Goal: Task Accomplishment & Management: Manage account settings

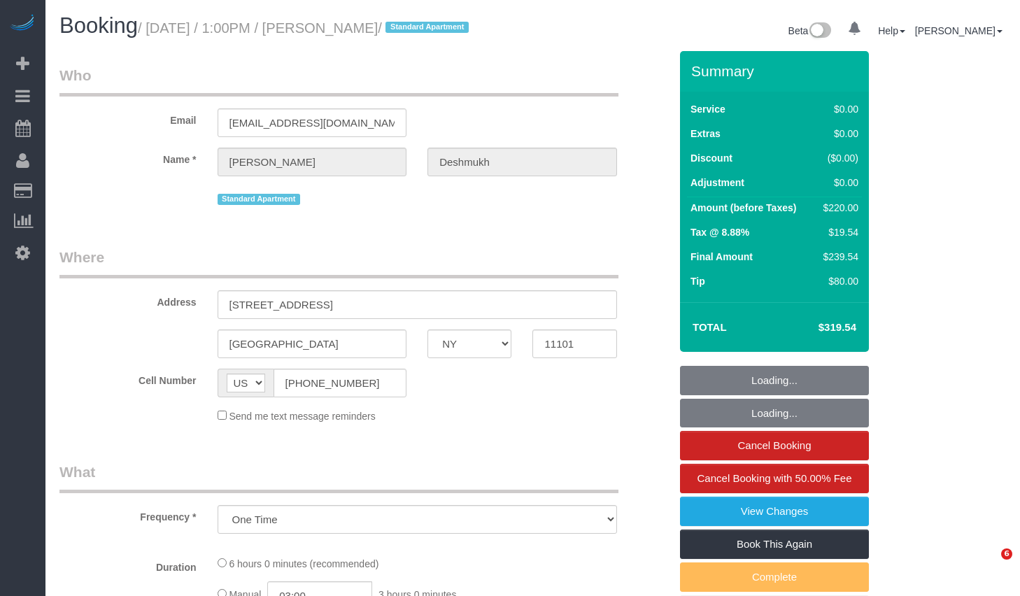
select select "NY"
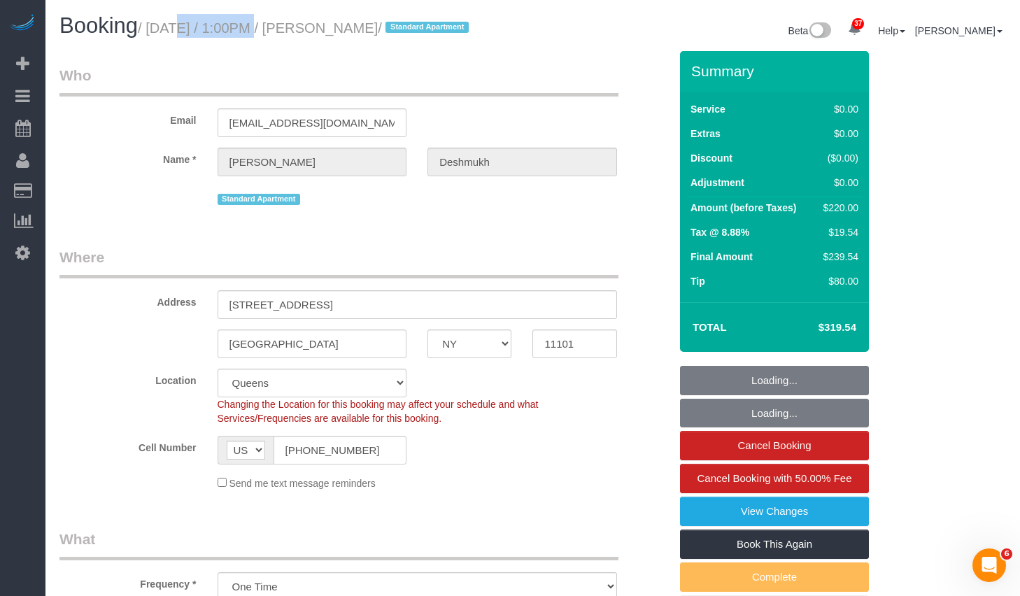
select select "object:825"
select select "string:stripe-pm_1R1vrD4VGloSiKo7D9kUgxNx"
select select "2"
select select "spot1"
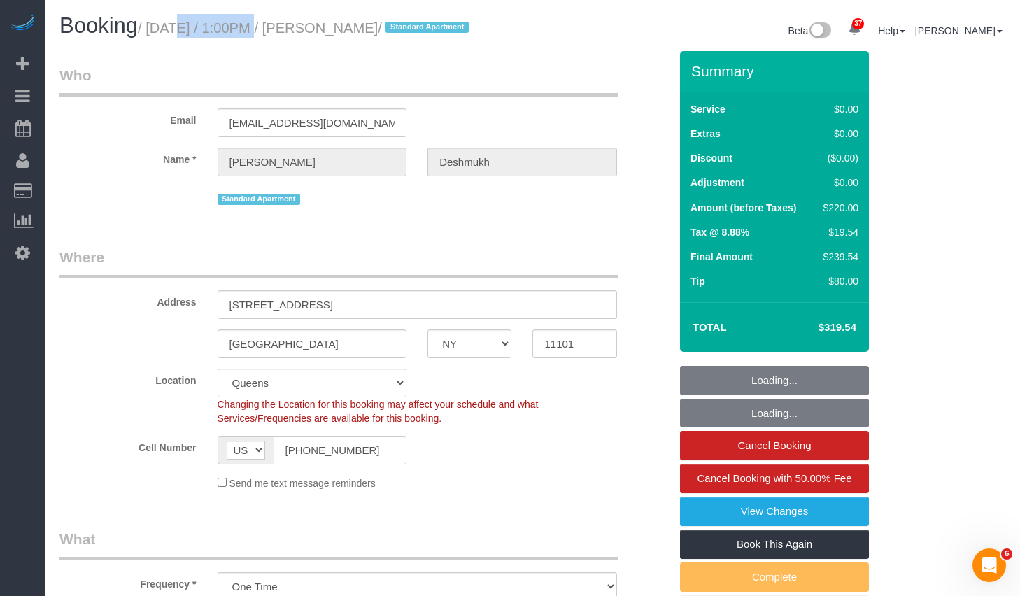
select select "number:59"
select select "number:73"
select select "number:15"
select select "number:6"
select select "2"
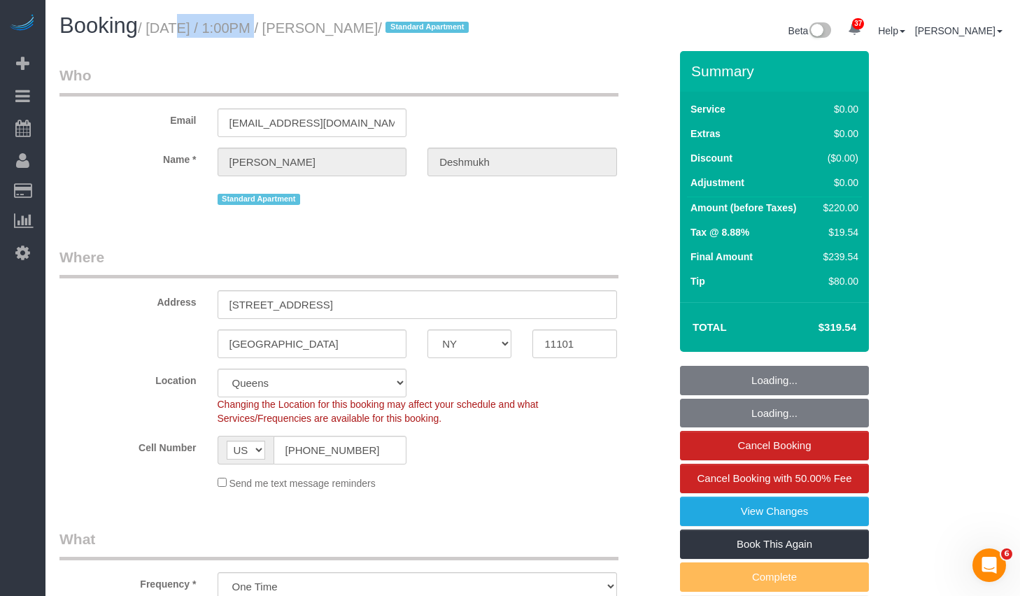
select select "2"
click at [459, 31] on small "/ October 09, 2025 / 1:00PM / Michael Deshmukh / Standard Apartment" at bounding box center [305, 27] width 335 height 15
copy small "October 09, 2025 / 1:00PM / Michael Deshmukh"
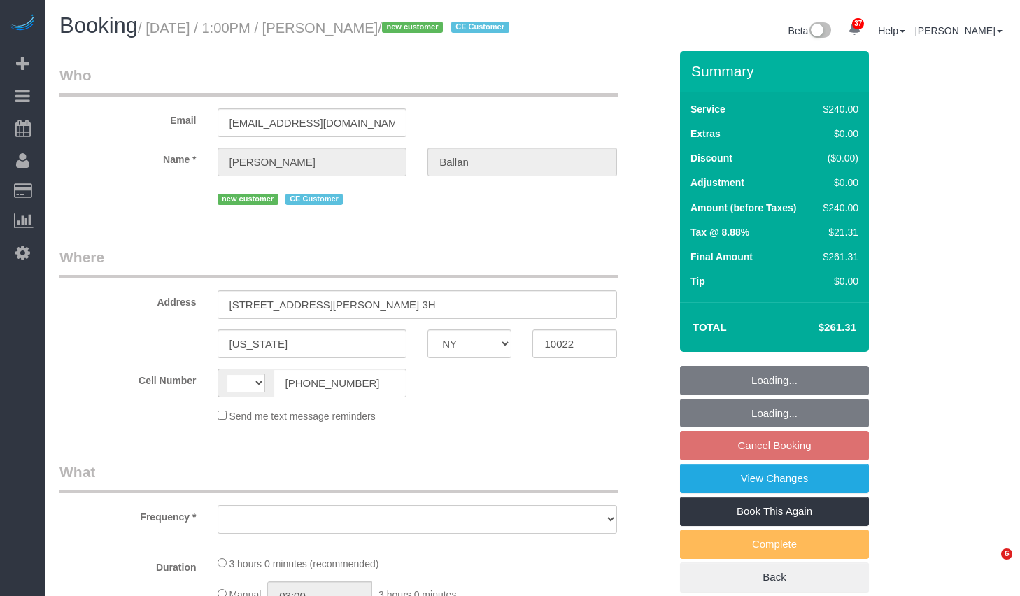
select select "NY"
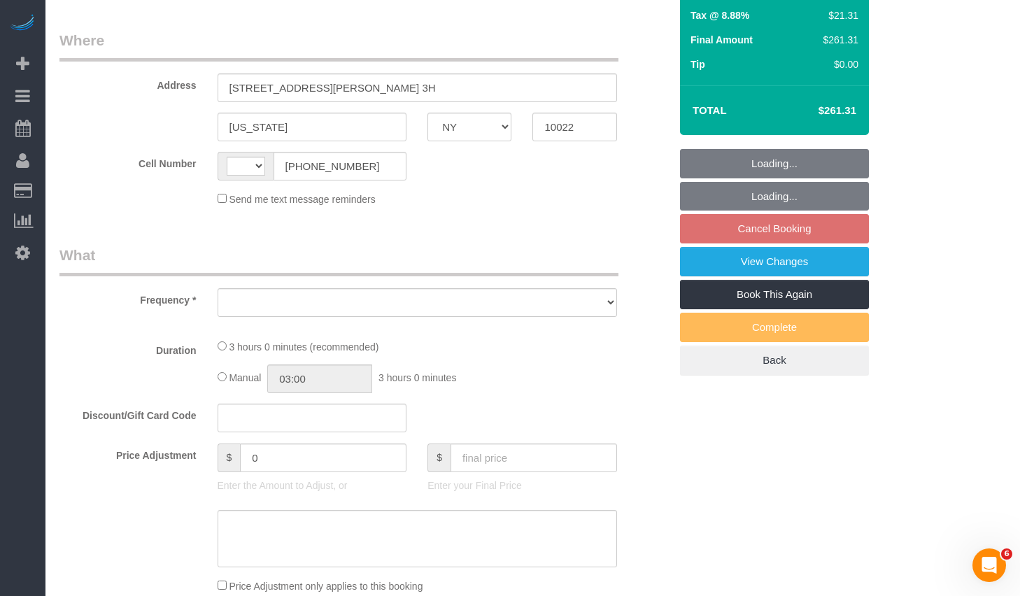
select select "string:US"
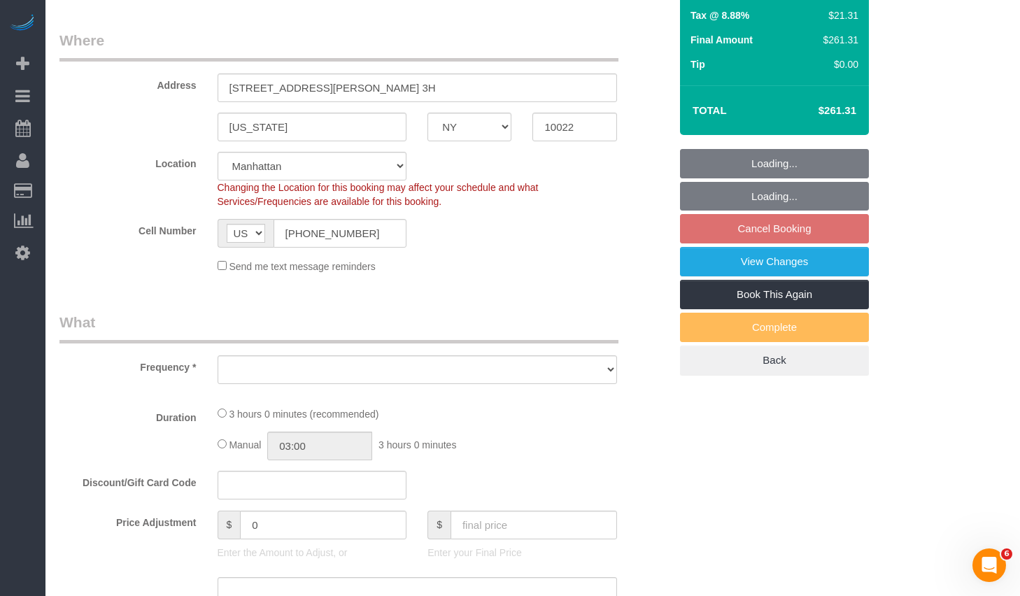
select select "string:stripe-pm_1SGKoQ4VGloSiKo7HVgIKYXA"
select select "number:58"
select select "number:75"
select select "number:15"
select select "number:5"
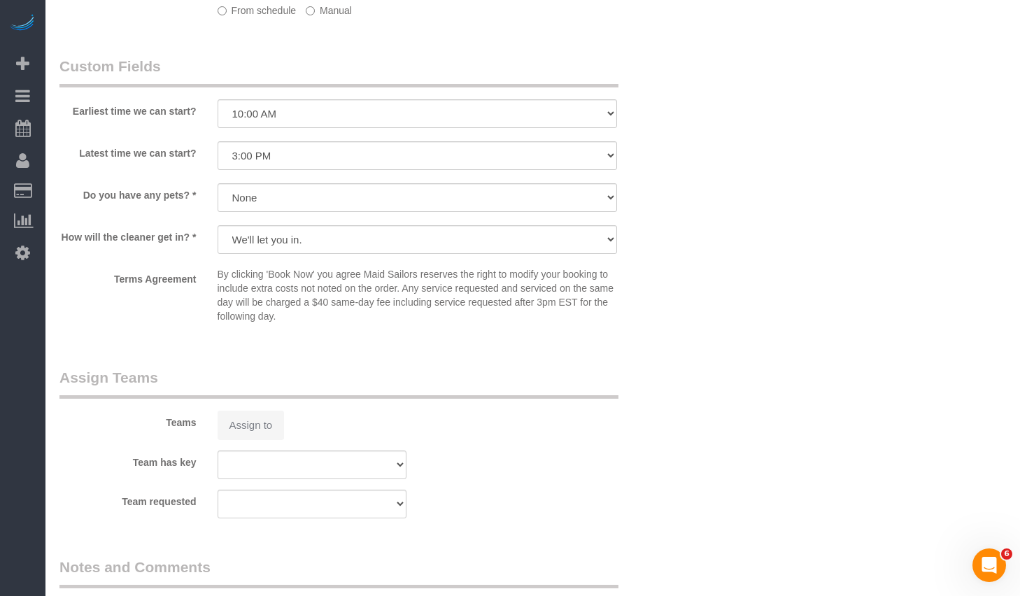
select select "object:964"
select select "180"
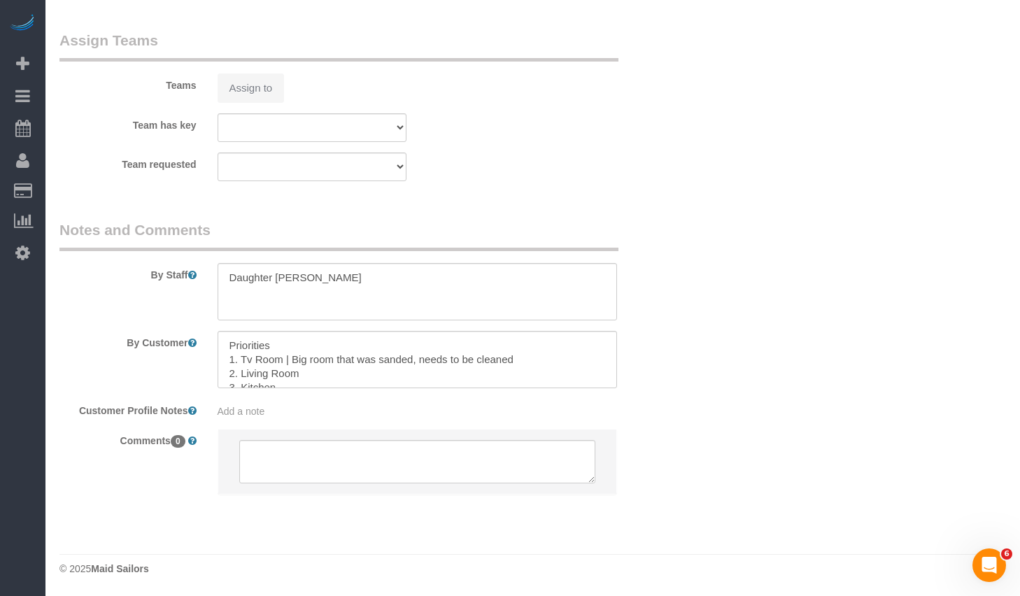
select select "spot1"
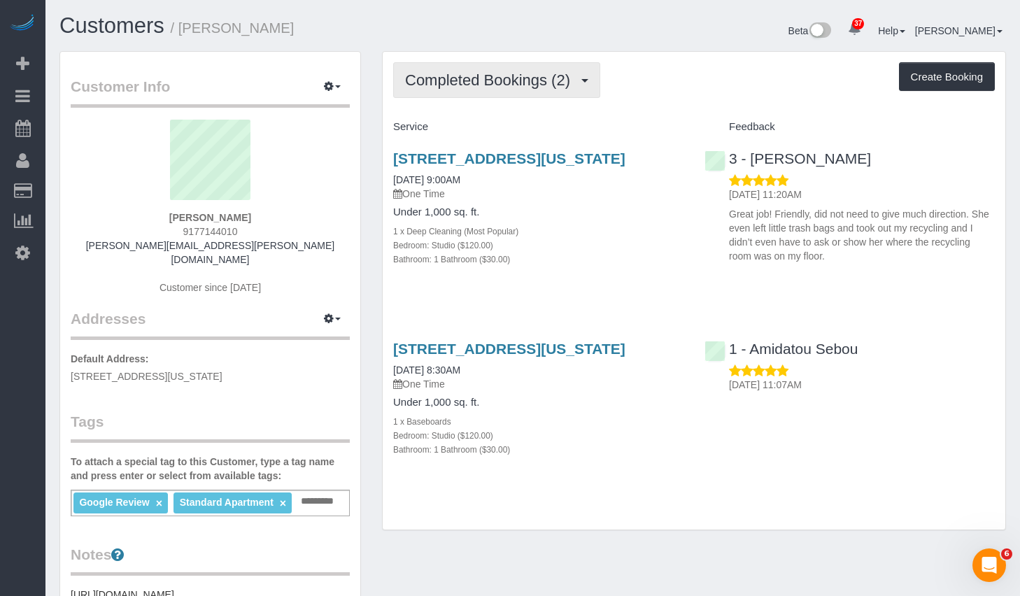
click at [480, 76] on span "Completed Bookings (2)" at bounding box center [491, 79] width 172 height 17
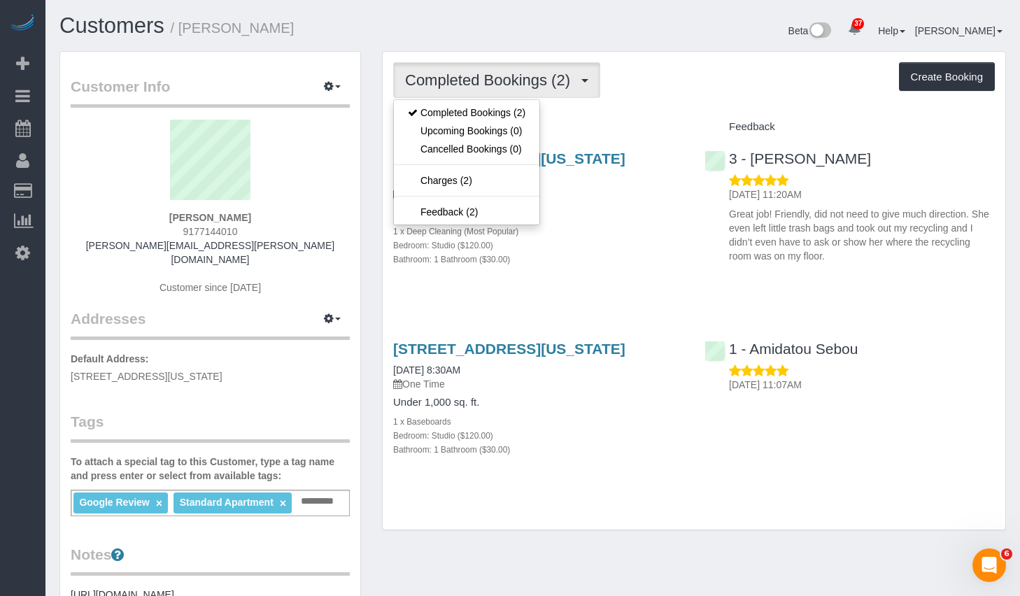
click at [613, 266] on div "Bathroom: 1 Bathroom ($30.00)" at bounding box center [538, 259] width 290 height 14
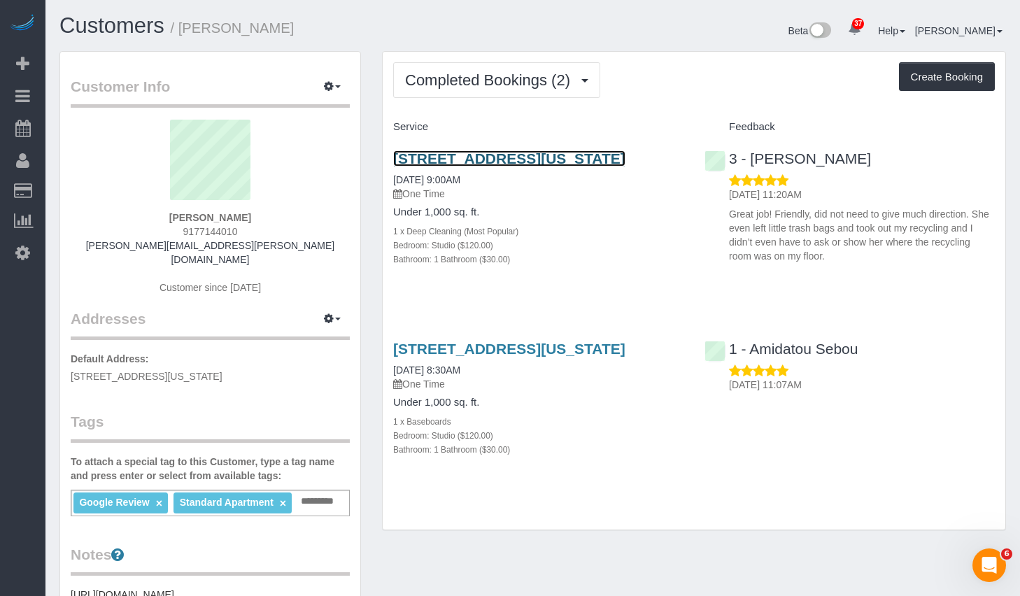
click at [443, 158] on link "[STREET_ADDRESS][US_STATE]" at bounding box center [509, 158] width 232 height 16
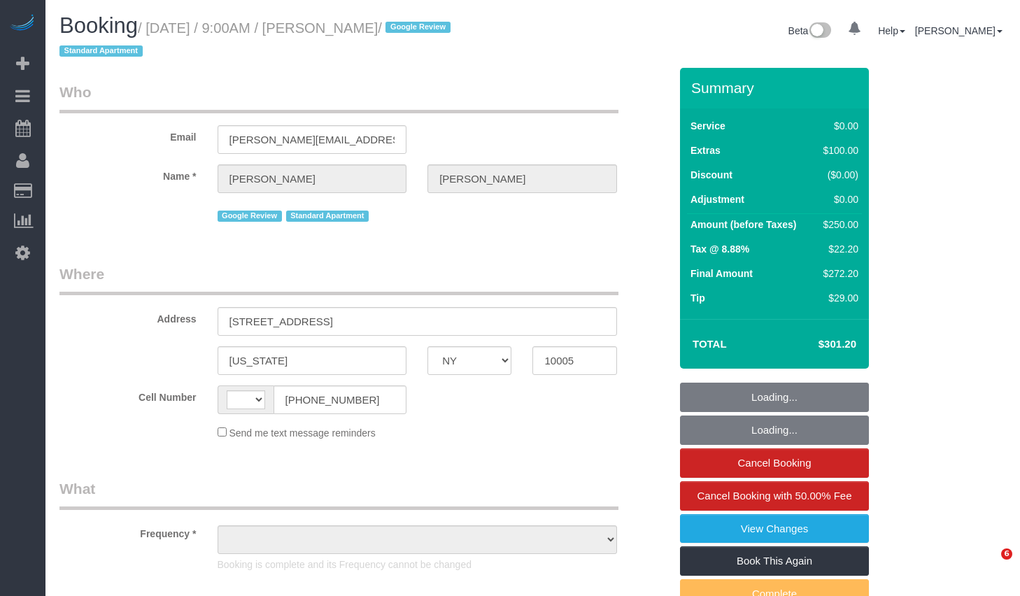
select select "NY"
select select "string:[GEOGRAPHIC_DATA]"
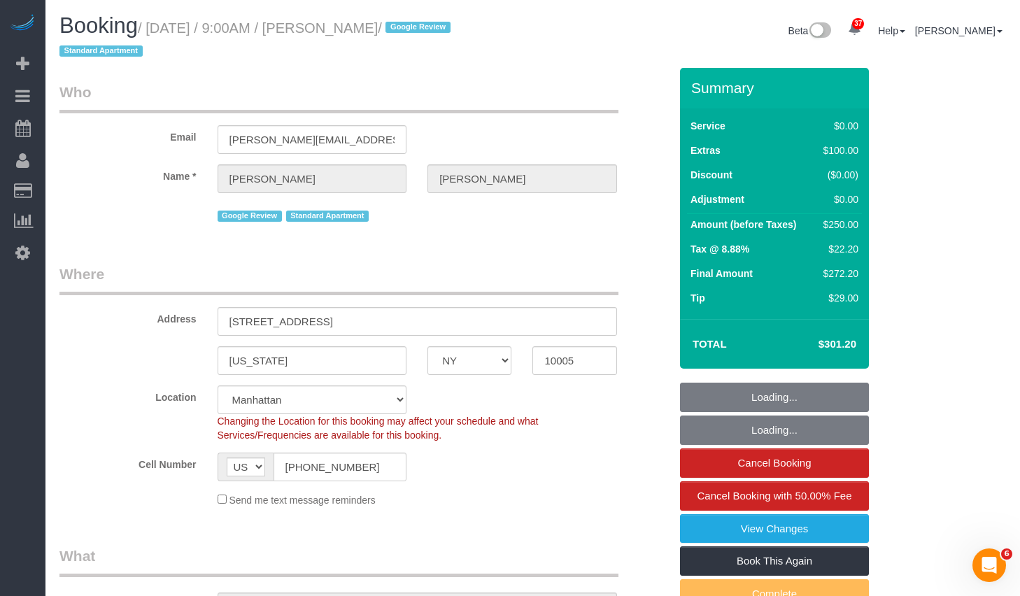
select select "object:937"
select select "spot1"
select select "number:56"
select select "number:90"
select select "number:15"
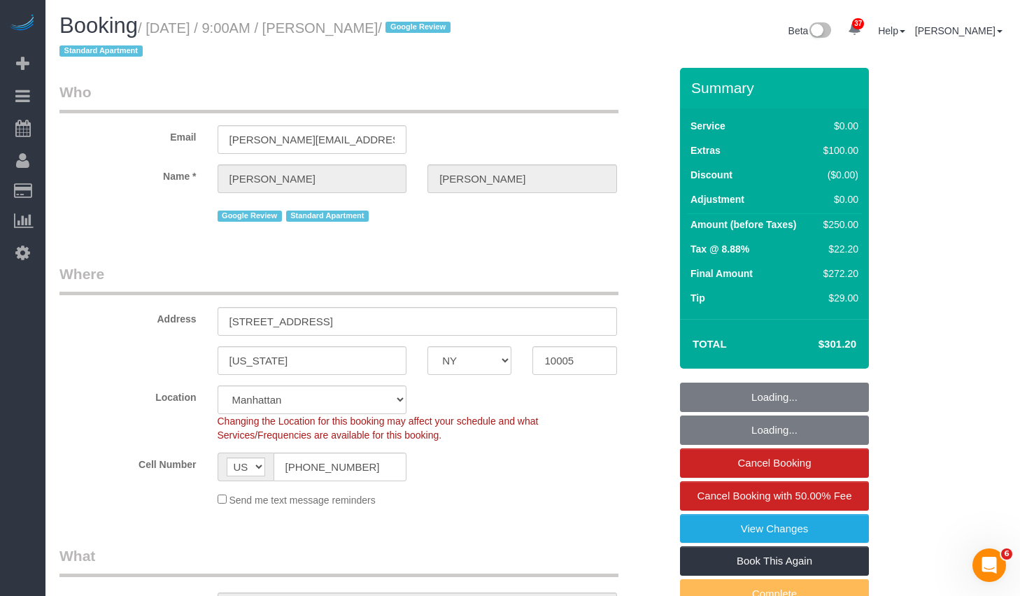
select select "number:5"
drag, startPoint x: 343, startPoint y: 28, endPoint x: 413, endPoint y: 34, distance: 70.2
click at [413, 34] on small "/ [DATE] / 9:00AM / [PERSON_NAME] / Google Review Standard Apartment" at bounding box center [256, 39] width 395 height 39
select select "string:stripe-pm_1RIxMX4VGloSiKo7xwk9fBTx"
copy small "[PERSON_NAME]"
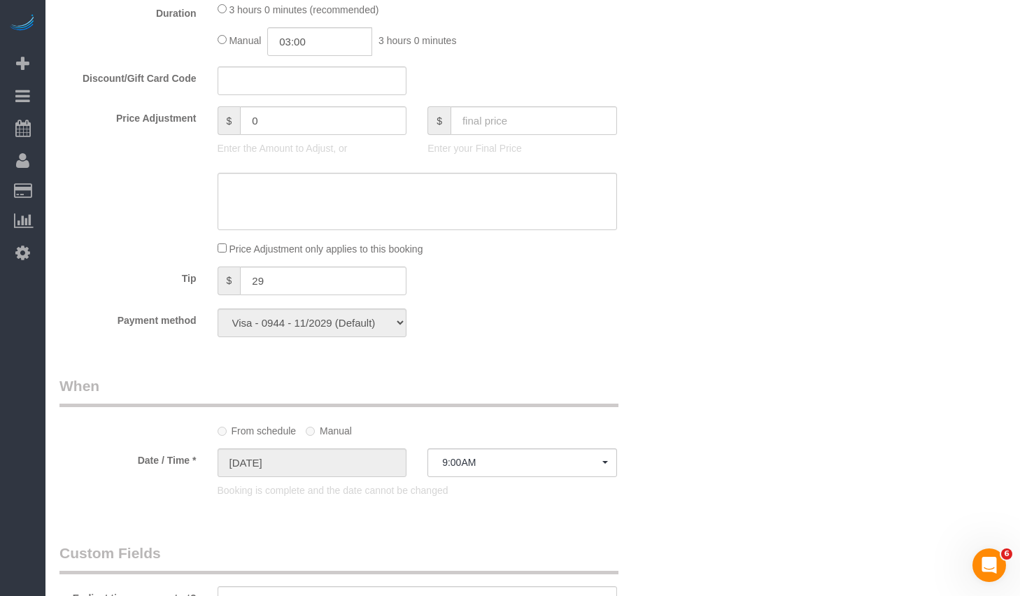
scroll to position [861, 0]
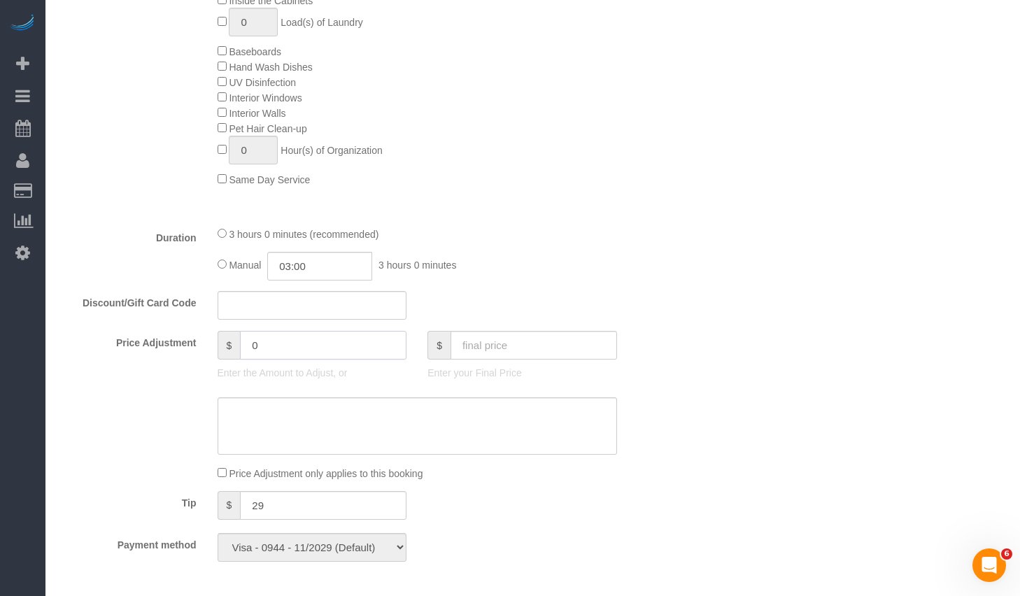
drag, startPoint x: 293, startPoint y: 348, endPoint x: 162, endPoint y: 338, distance: 131.8
click at [162, 338] on div "Price Adjustment $ 0 Enter the Amount to Adjust, or $ Enter your Final Price" at bounding box center [364, 359] width 631 height 56
type input "-50"
click at [699, 390] on div "Who Email [PERSON_NAME][EMAIL_ADDRESS][PERSON_NAME][DOMAIN_NAME] Name * [PERSON…" at bounding box center [532, 404] width 946 height 2396
click at [394, 415] on textarea at bounding box center [416, 425] width 399 height 57
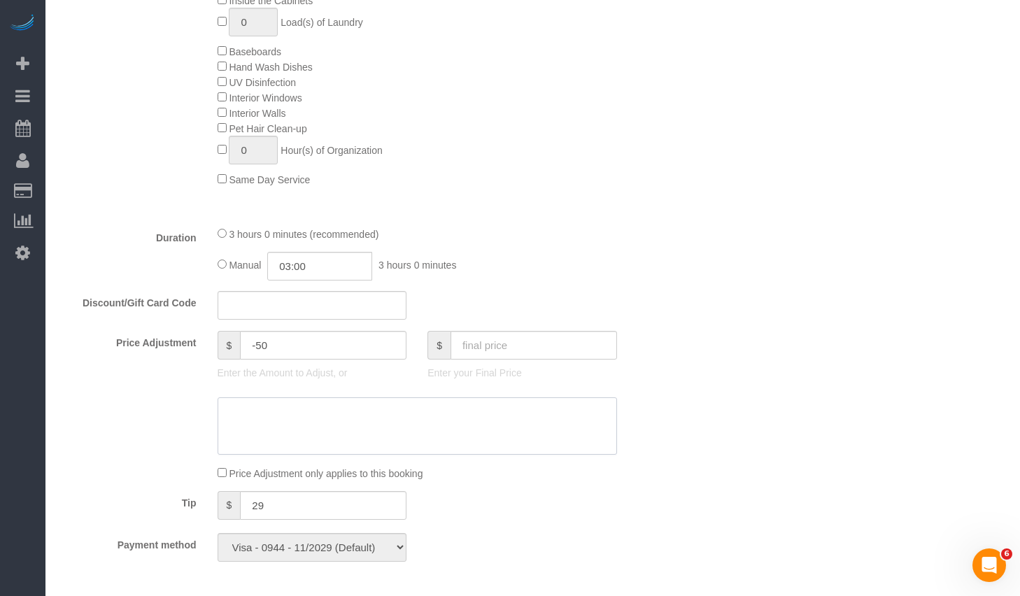
click at [276, 418] on textarea at bounding box center [416, 425] width 399 height 57
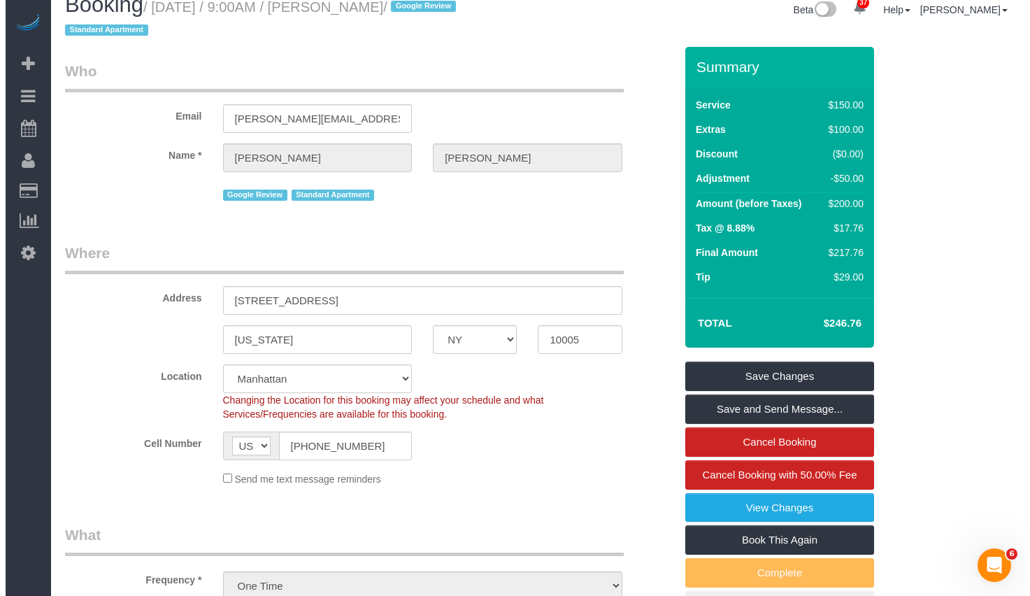
scroll to position [0, 0]
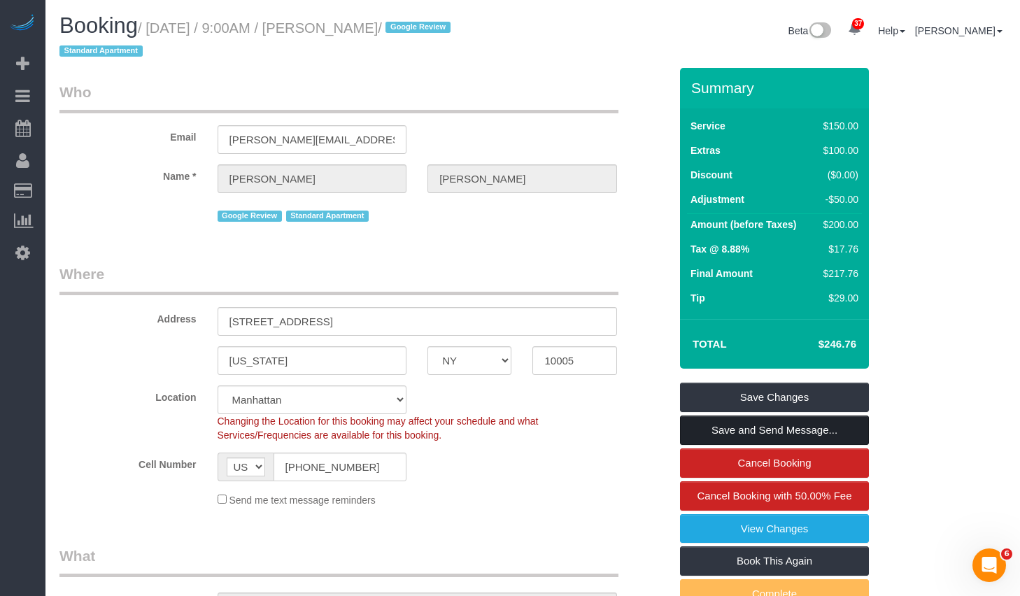
type textarea "Yelp Review"
click at [810, 428] on link "Save and Send Message..." at bounding box center [774, 429] width 189 height 29
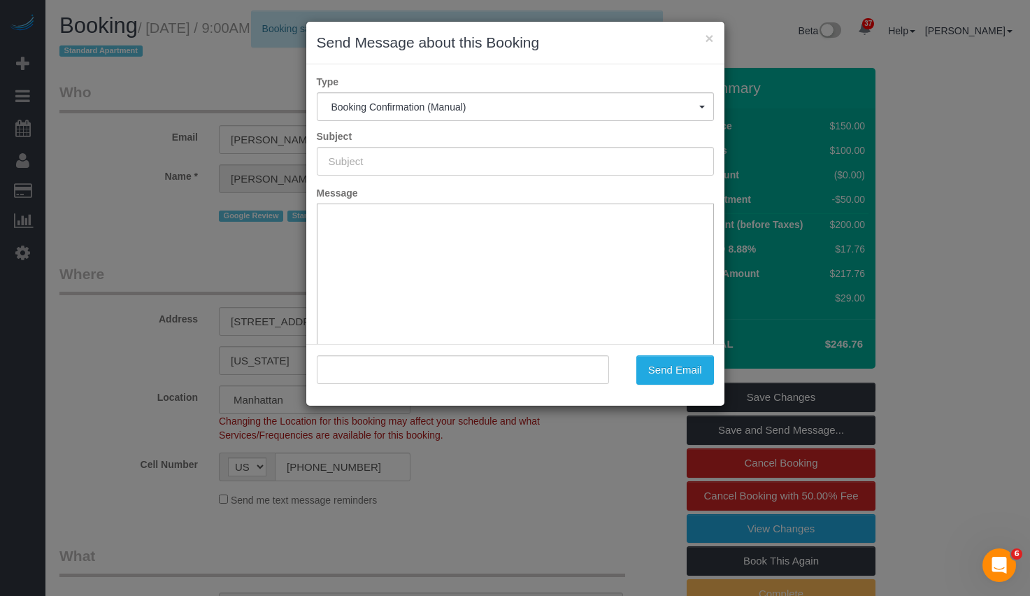
type input "Cleaning Confirmed for [DATE] 9:00am"
type input ""[PERSON_NAME]" <[PERSON_NAME][EMAIL_ADDRESS][PERSON_NAME][DOMAIN_NAME]>"
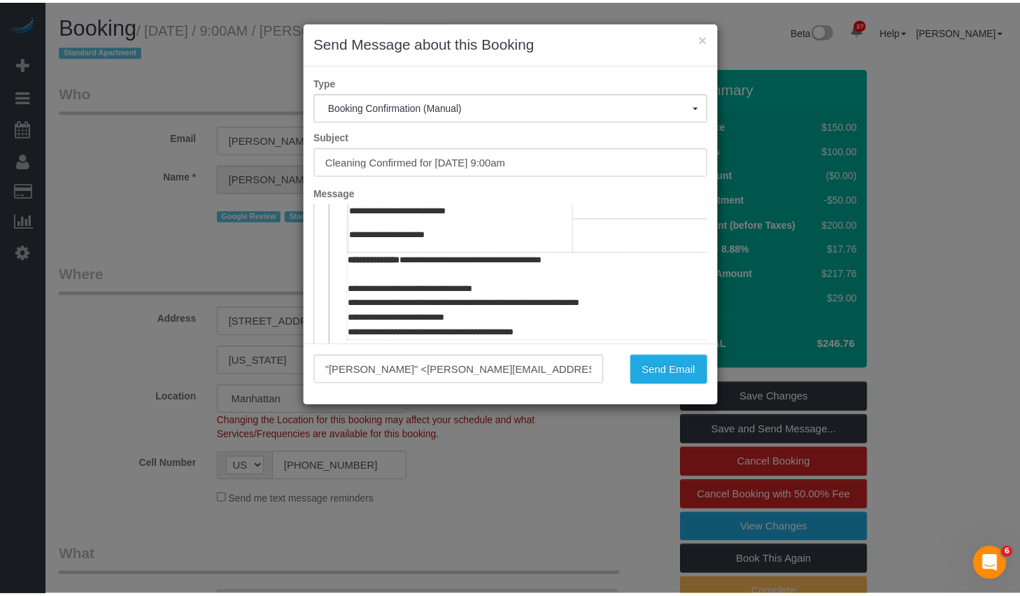
scroll to position [665, 0]
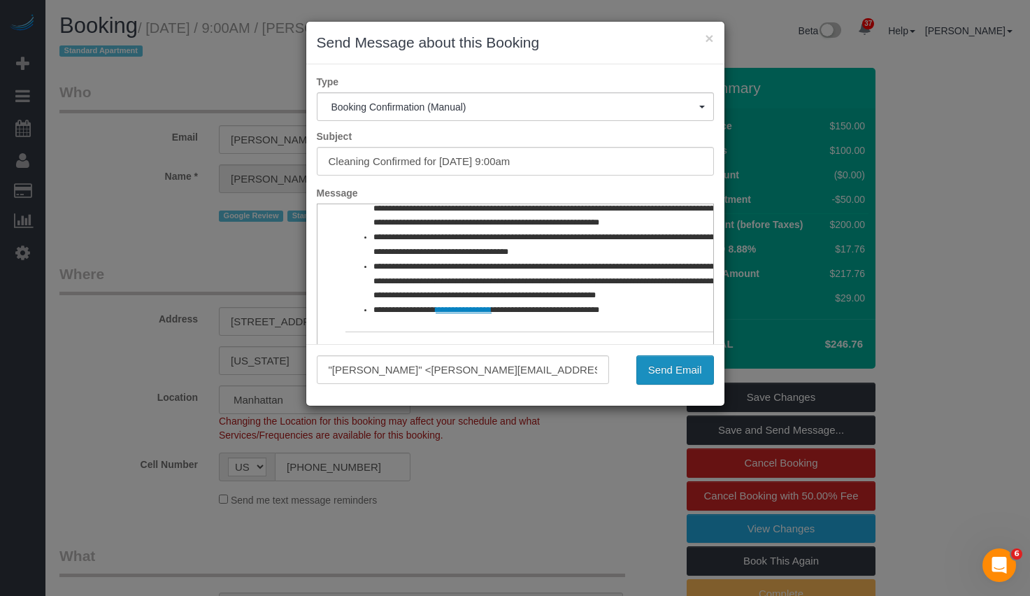
click at [678, 380] on button "Send Email" at bounding box center [675, 369] width 78 height 29
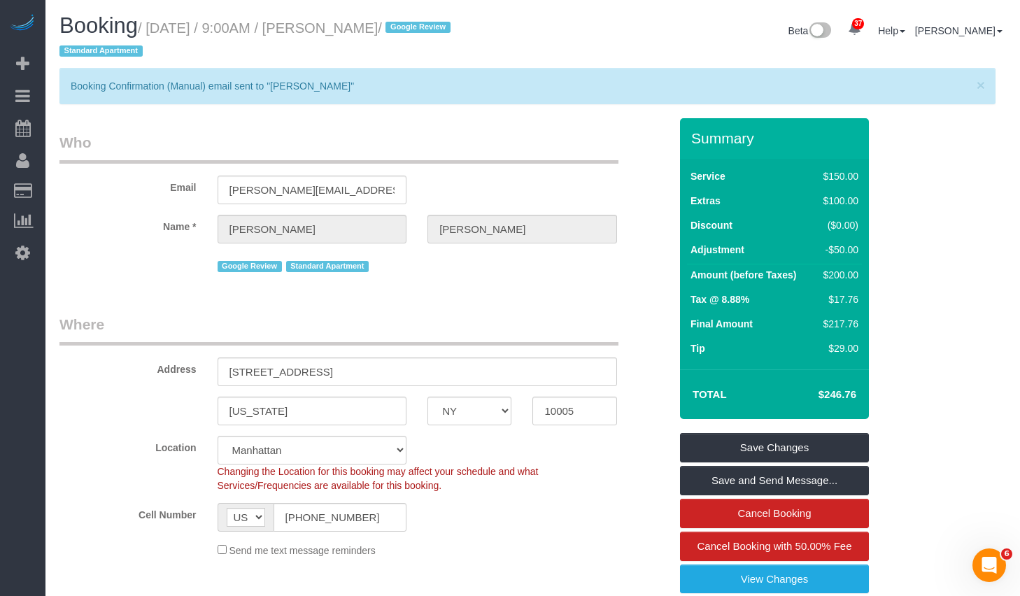
drag, startPoint x: 158, startPoint y: 31, endPoint x: 413, endPoint y: 32, distance: 255.2
click at [413, 32] on small "/ [DATE] / 9:00AM / [PERSON_NAME] / Google Review Standard Apartment" at bounding box center [256, 39] width 395 height 39
copy small "[DATE] / 9:00AM / [PERSON_NAME]"
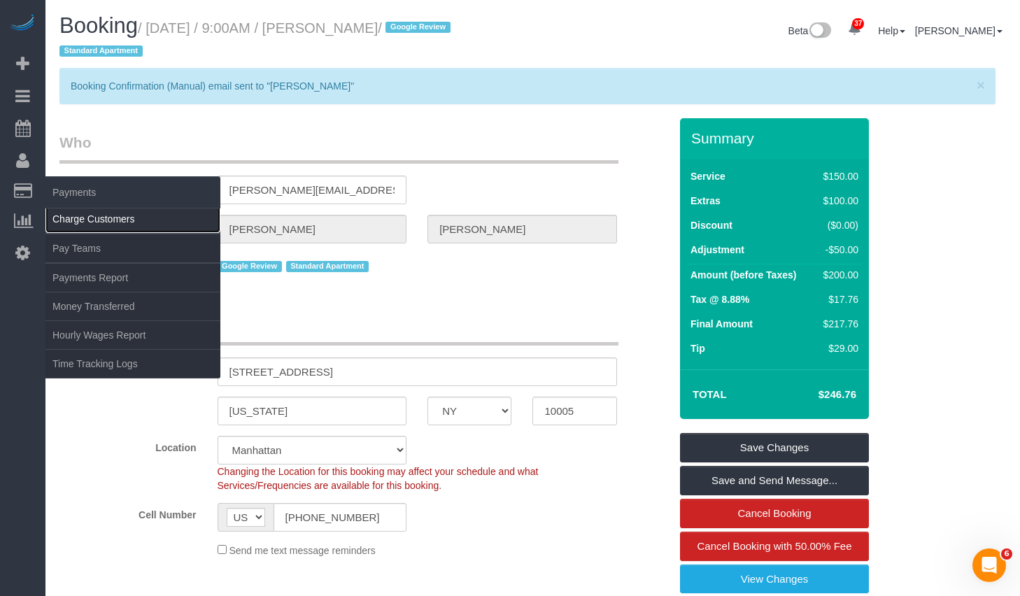
click at [77, 217] on link "Charge Customers" at bounding box center [132, 219] width 175 height 28
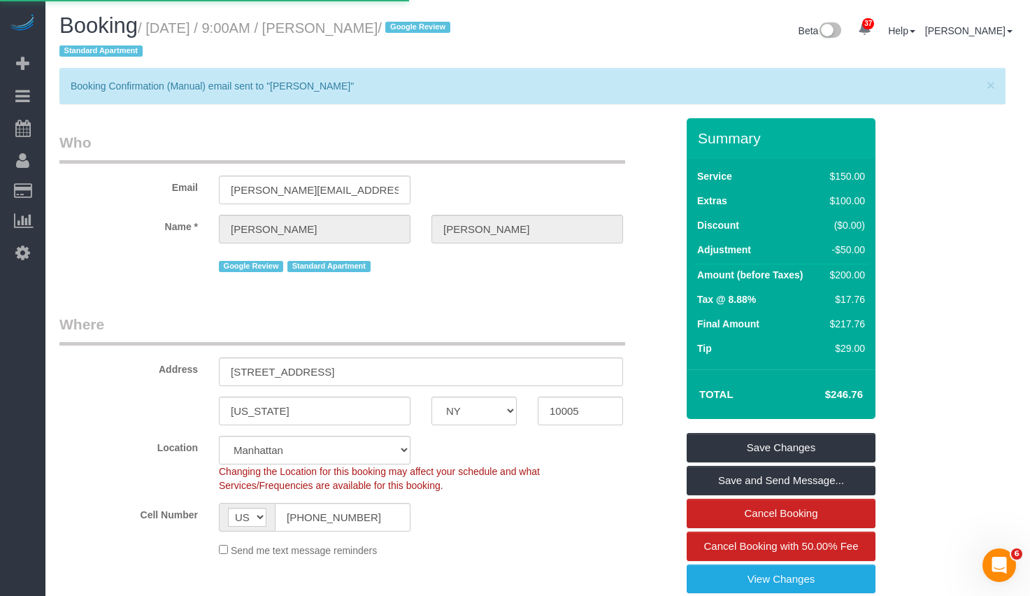
select select
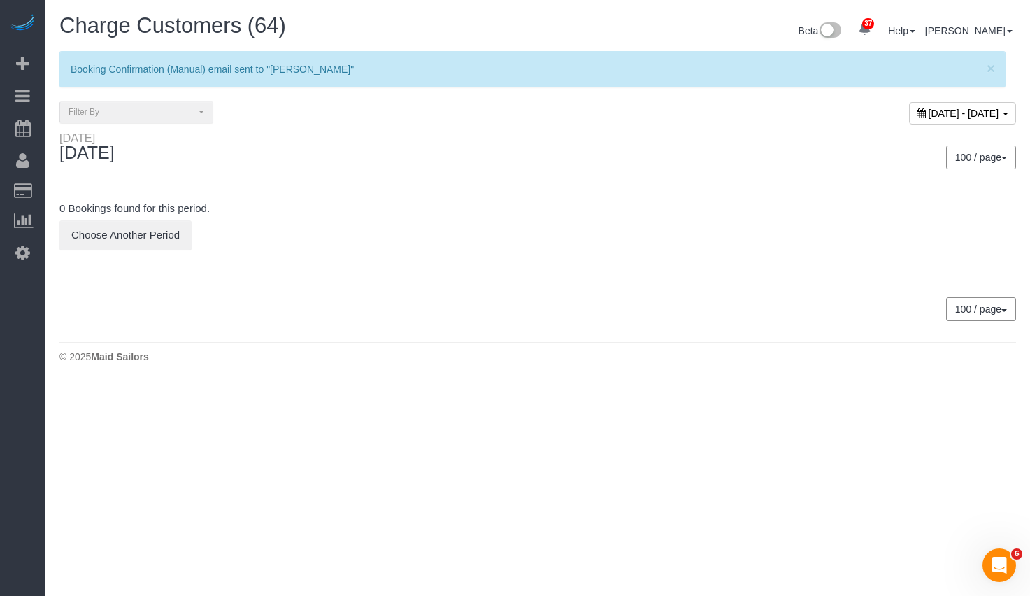
click at [929, 115] on span "[DATE] - [DATE]" at bounding box center [964, 113] width 71 height 11
type input "**********"
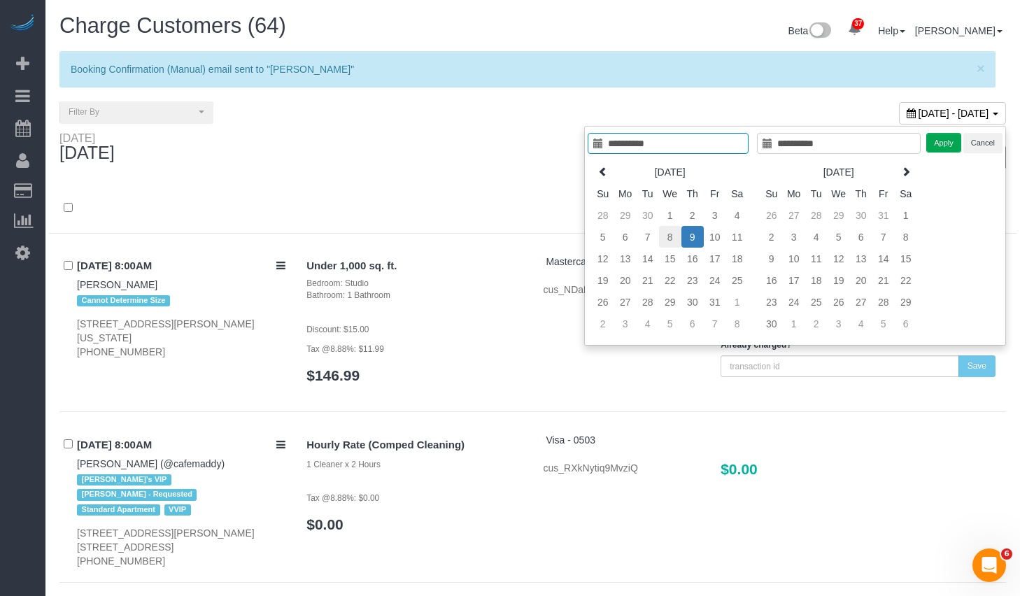
type input "**********"
click at [671, 235] on td "8" at bounding box center [670, 237] width 22 height 22
type input "**********"
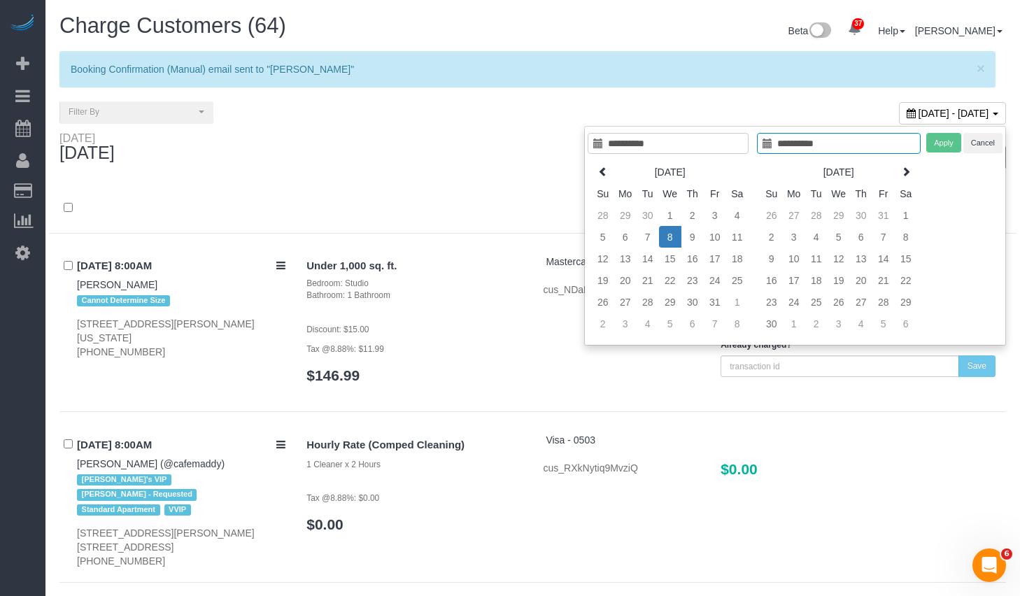
click at [671, 235] on td "8" at bounding box center [670, 237] width 22 height 22
type input "**********"
click at [944, 144] on button "Apply" at bounding box center [943, 143] width 35 height 20
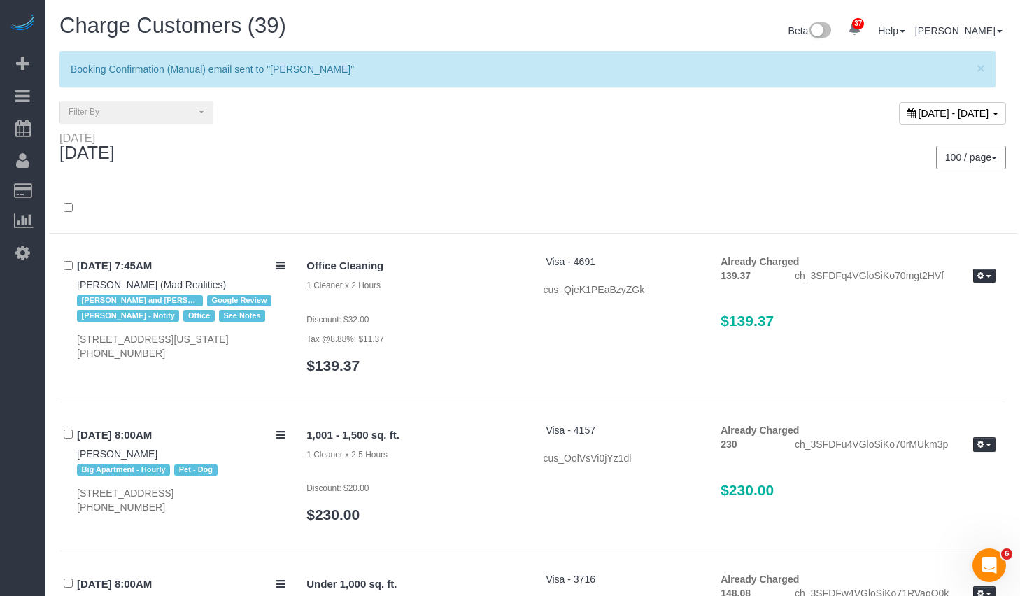
click at [455, 155] on div "[DATE]" at bounding box center [291, 149] width 484 height 37
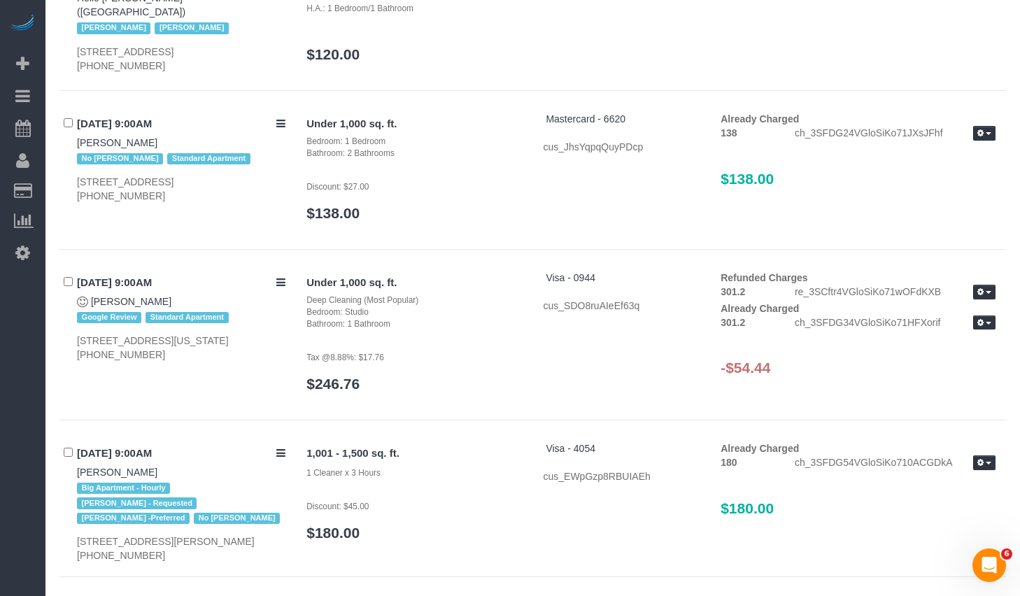
click at [781, 361] on h3 "-$54.44" at bounding box center [857, 367] width 275 height 16
click at [982, 294] on button "button" at bounding box center [984, 292] width 22 height 15
click at [950, 359] on h3 "-$54.44" at bounding box center [857, 367] width 275 height 16
click at [983, 324] on button "button" at bounding box center [984, 322] width 22 height 15
click at [941, 345] on link "Refund" at bounding box center [939, 346] width 110 height 18
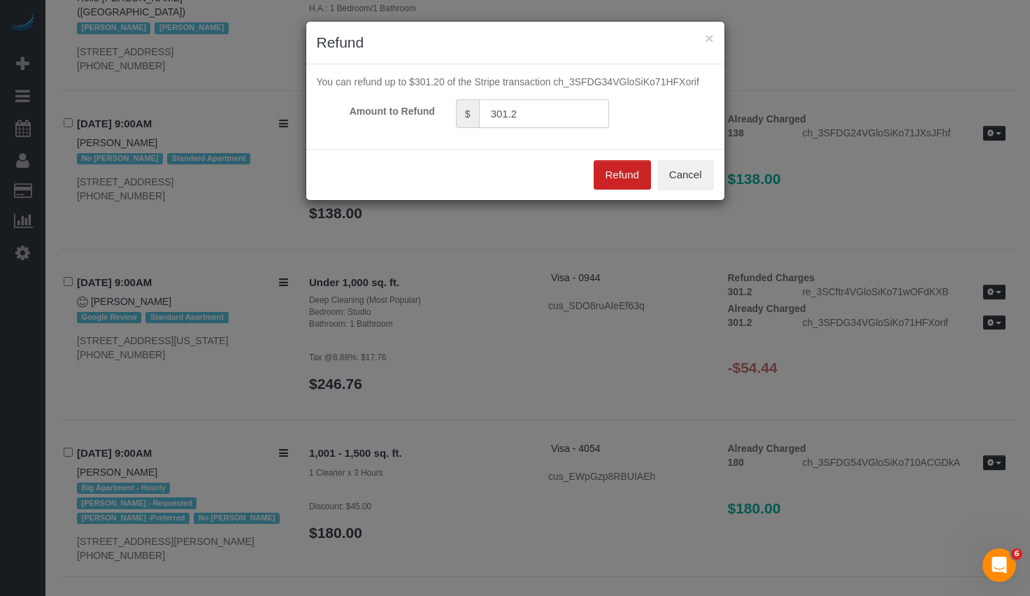
drag, startPoint x: 539, startPoint y: 110, endPoint x: 394, endPoint y: 100, distance: 145.1
click at [394, 100] on div "Amount to Refund $ 301.2" at bounding box center [515, 113] width 418 height 29
type input "54.44"
click at [626, 169] on button "Refund" at bounding box center [622, 174] width 57 height 29
